Goal: Task Accomplishment & Management: Complete application form

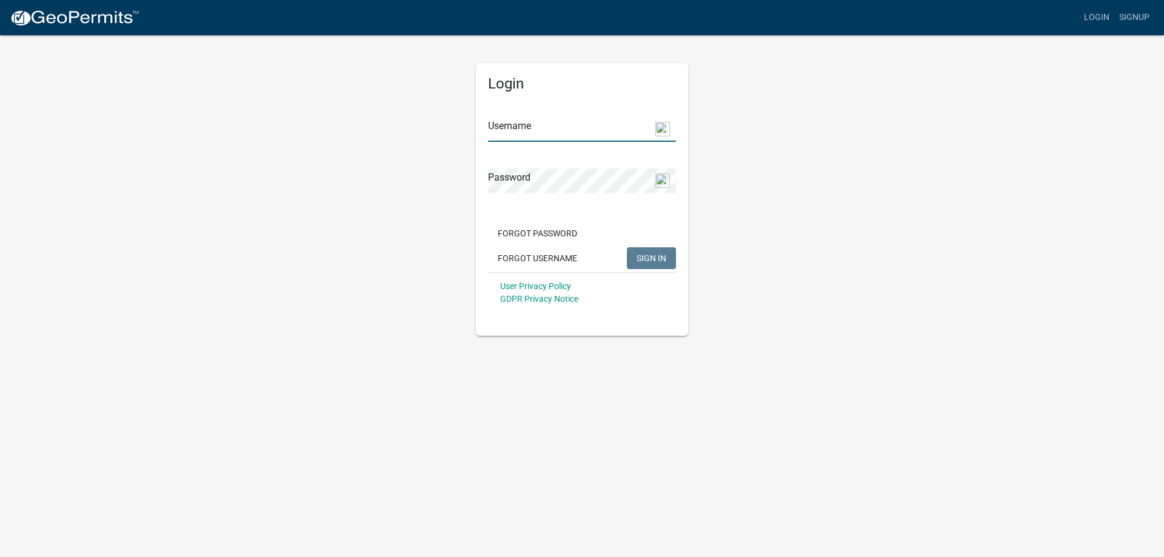
type input "Tyco350"
click at [647, 256] on span "SIGN IN" at bounding box center [652, 258] width 30 height 10
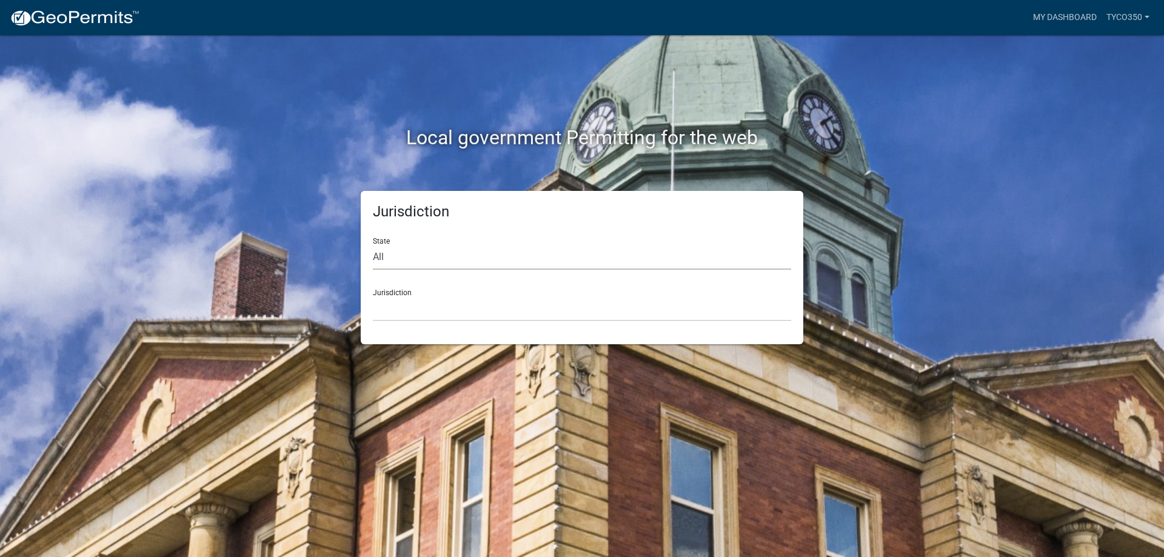
click at [526, 258] on select "All [US_STATE] [US_STATE] [US_STATE] [US_STATE] [US_STATE] [US_STATE] [US_STATE…" at bounding box center [582, 257] width 418 height 25
select select "[US_STATE]"
click at [373, 245] on select "All [US_STATE] [US_STATE] [US_STATE] [US_STATE] [US_STATE] [US_STATE] [US_STATE…" at bounding box center [582, 257] width 418 height 25
click at [489, 292] on div "Jurisdiction [GEOGRAPHIC_DATA], [US_STATE][PERSON_NAME][GEOGRAPHIC_DATA], [US_S…" at bounding box center [582, 300] width 418 height 42
click at [404, 304] on select "[GEOGRAPHIC_DATA], [US_STATE][PERSON_NAME][GEOGRAPHIC_DATA], [US_STATE][PERSON_…" at bounding box center [582, 308] width 418 height 25
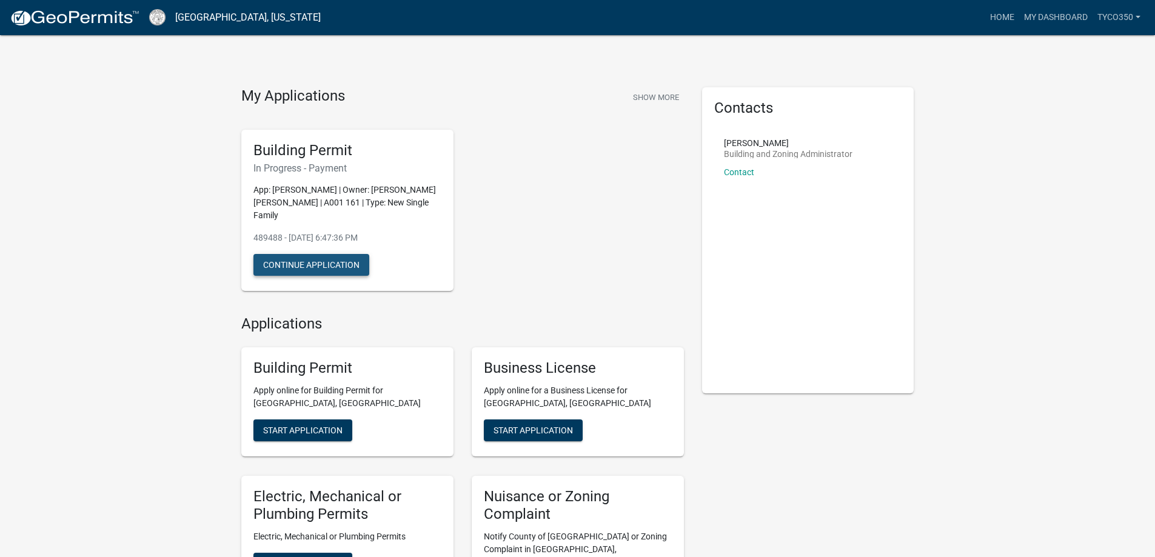
click at [316, 254] on button "Continue Application" at bounding box center [311, 265] width 116 height 22
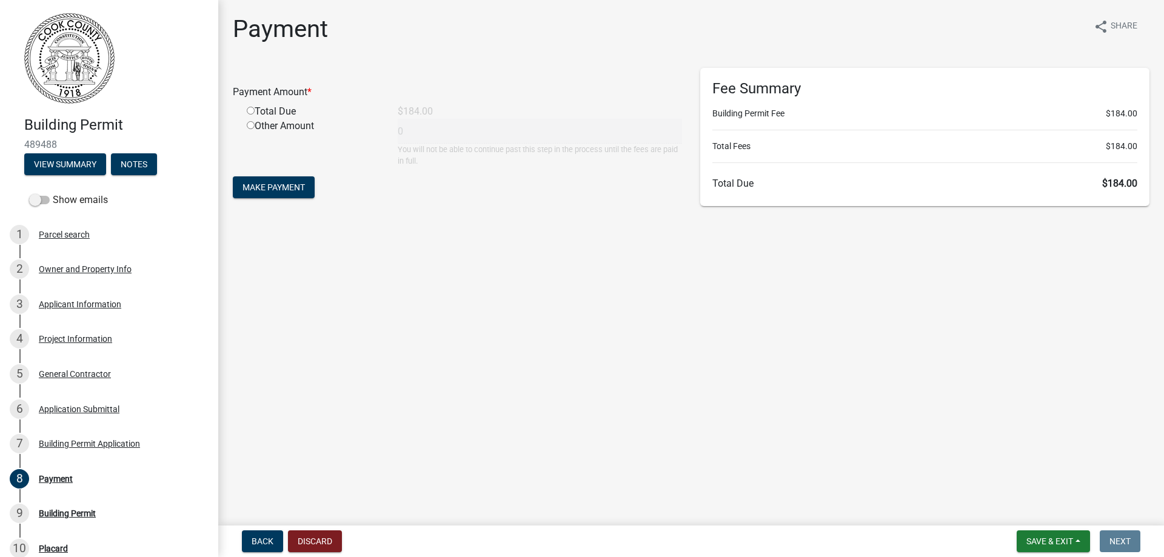
click at [248, 110] on input "radio" at bounding box center [251, 111] width 8 height 8
radio input "true"
type input "184"
click at [269, 189] on span "Make Payment" at bounding box center [273, 187] width 62 height 10
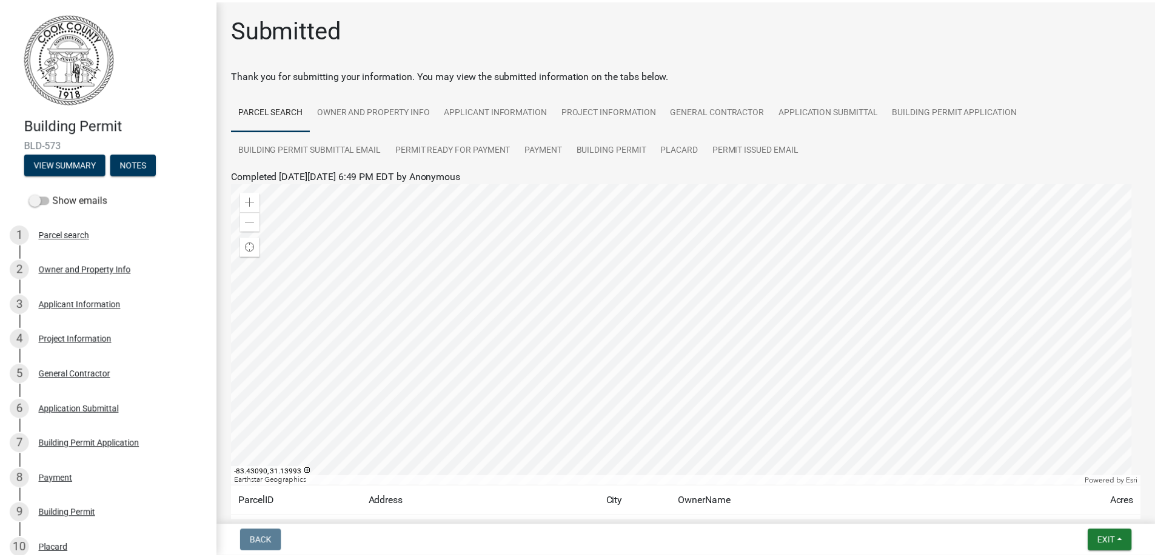
scroll to position [96, 0]
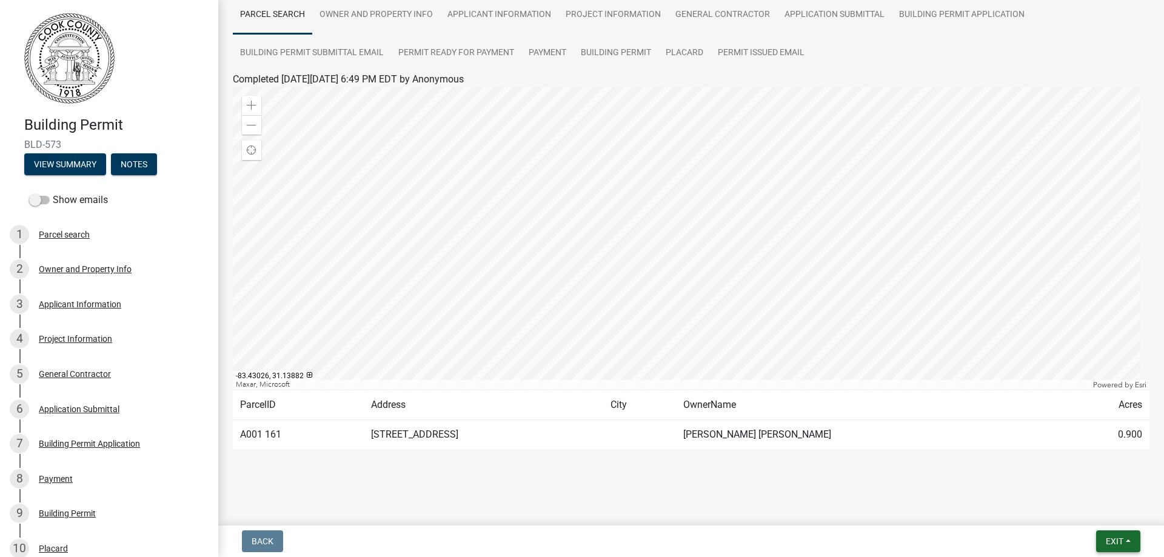
click at [1109, 538] on span "Exit" at bounding box center [1115, 541] width 18 height 10
click at [1074, 510] on button "Save & Exit" at bounding box center [1091, 509] width 97 height 29
